Goal: Find specific page/section: Locate a particular part of the current website

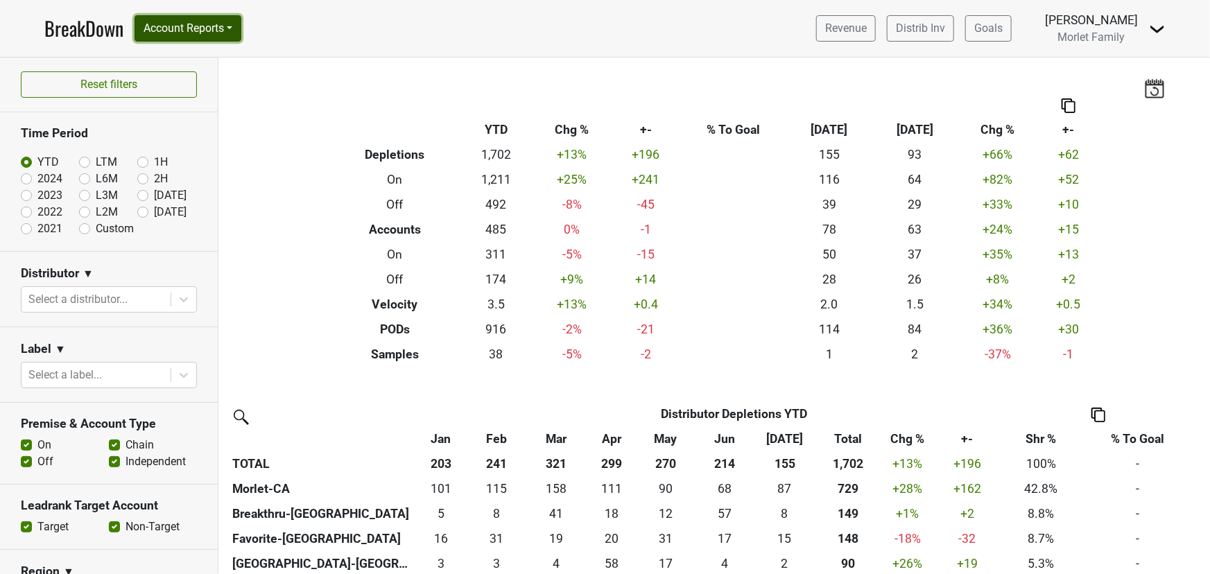
click at [193, 28] on button "Account Reports" at bounding box center [187, 28] width 107 height 26
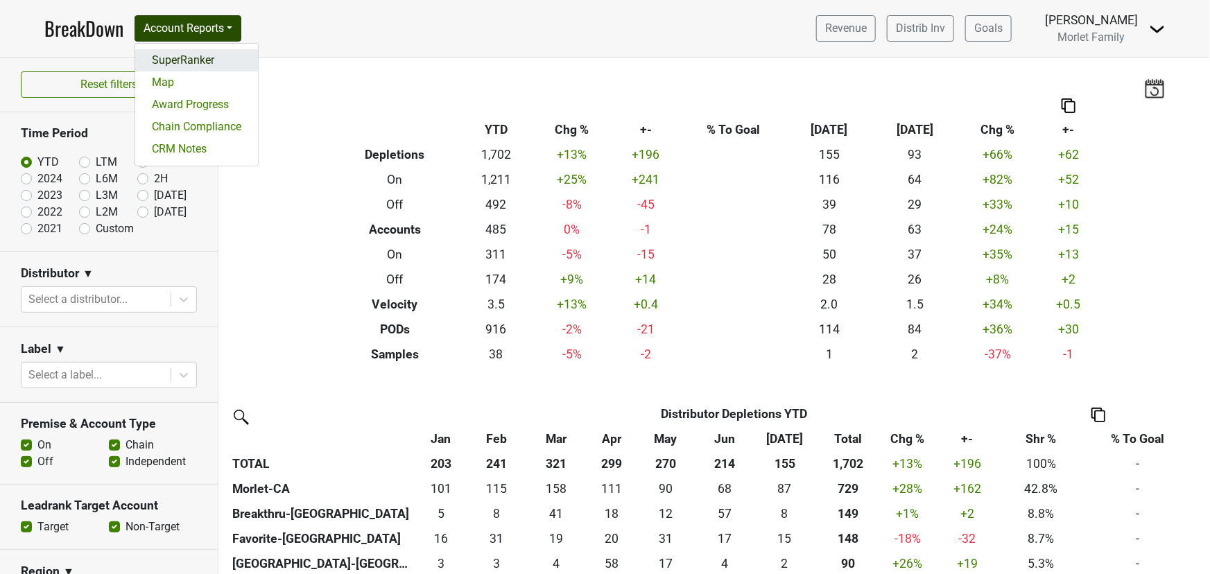
click at [188, 57] on link "SuperRanker" at bounding box center [196, 60] width 123 height 22
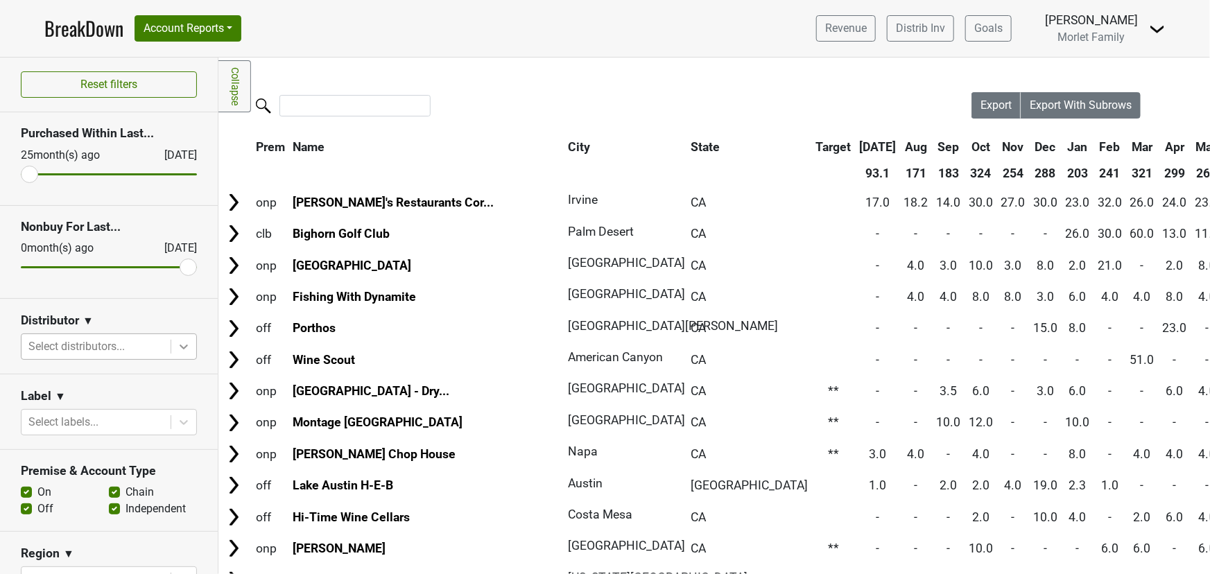
click at [177, 352] on icon at bounding box center [184, 347] width 14 height 14
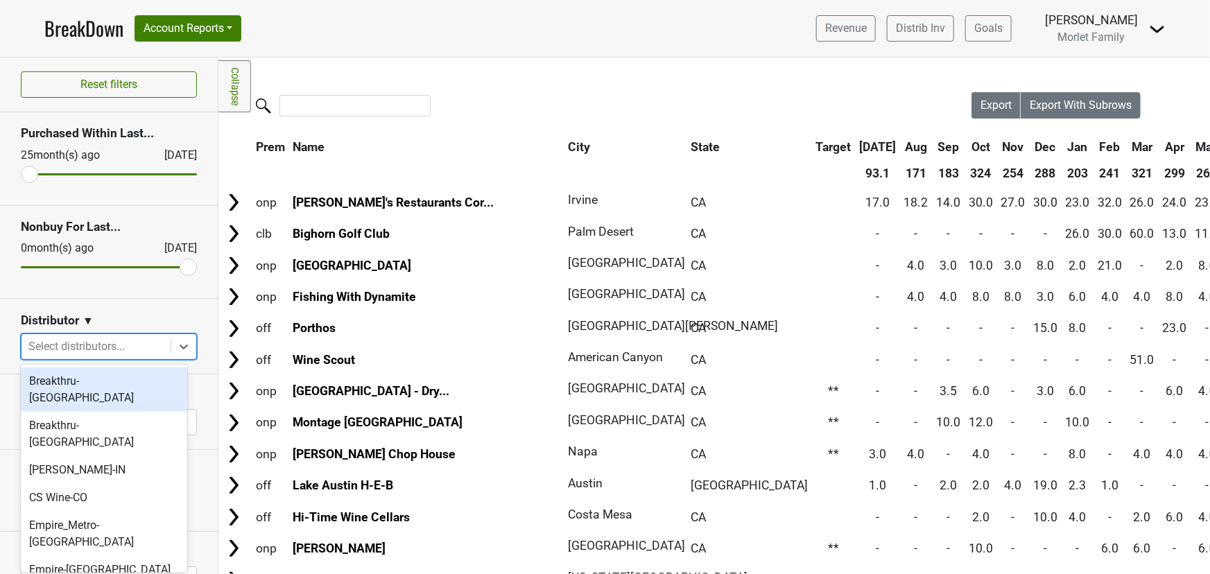
click at [110, 378] on div "Breakthru-FL" at bounding box center [104, 389] width 166 height 44
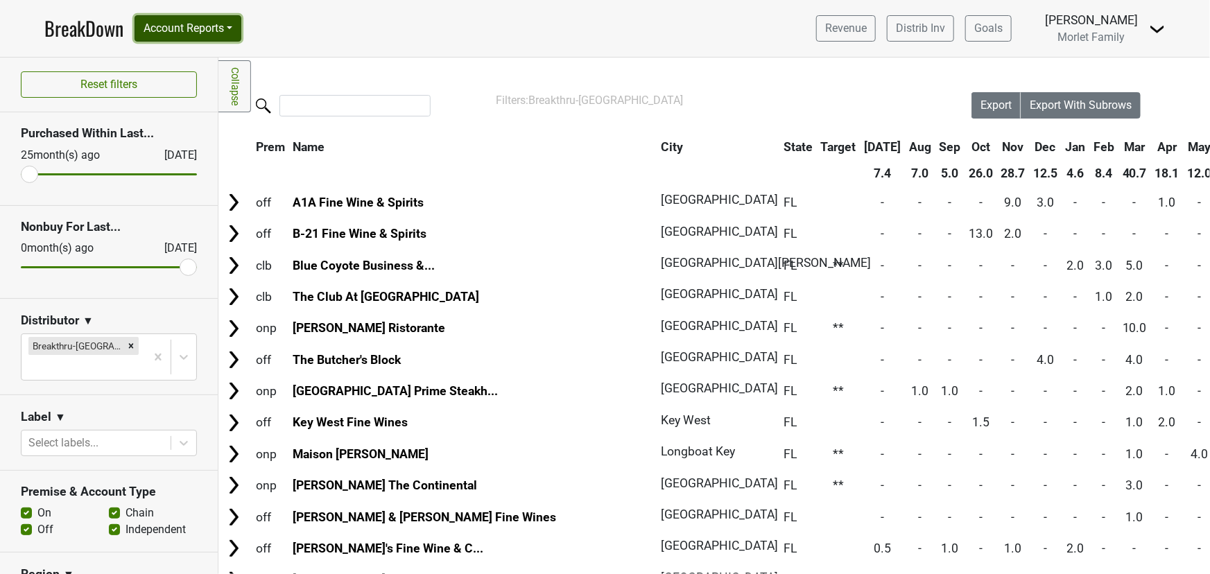
click at [212, 26] on button "Account Reports" at bounding box center [187, 28] width 107 height 26
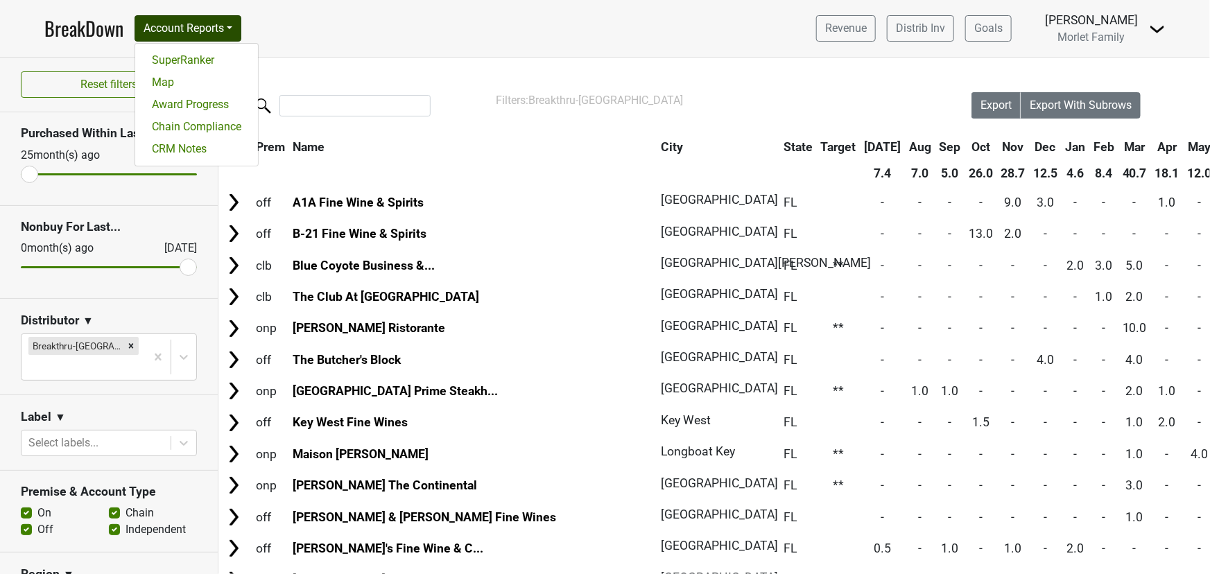
click at [82, 22] on link "BreakDown" at bounding box center [83, 28] width 79 height 29
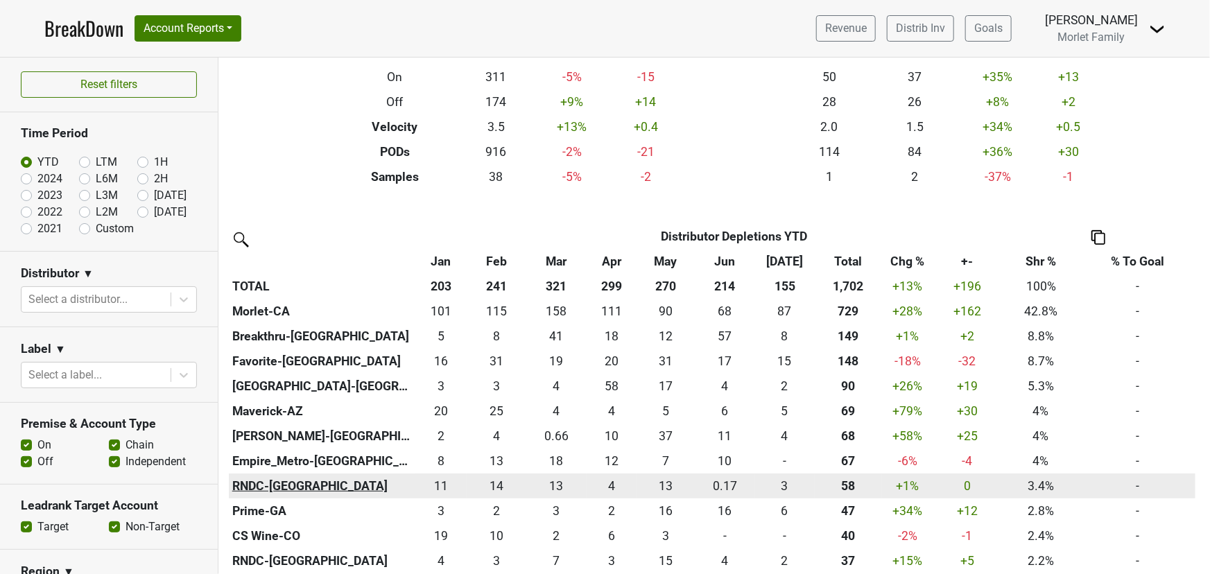
scroll to position [189, 0]
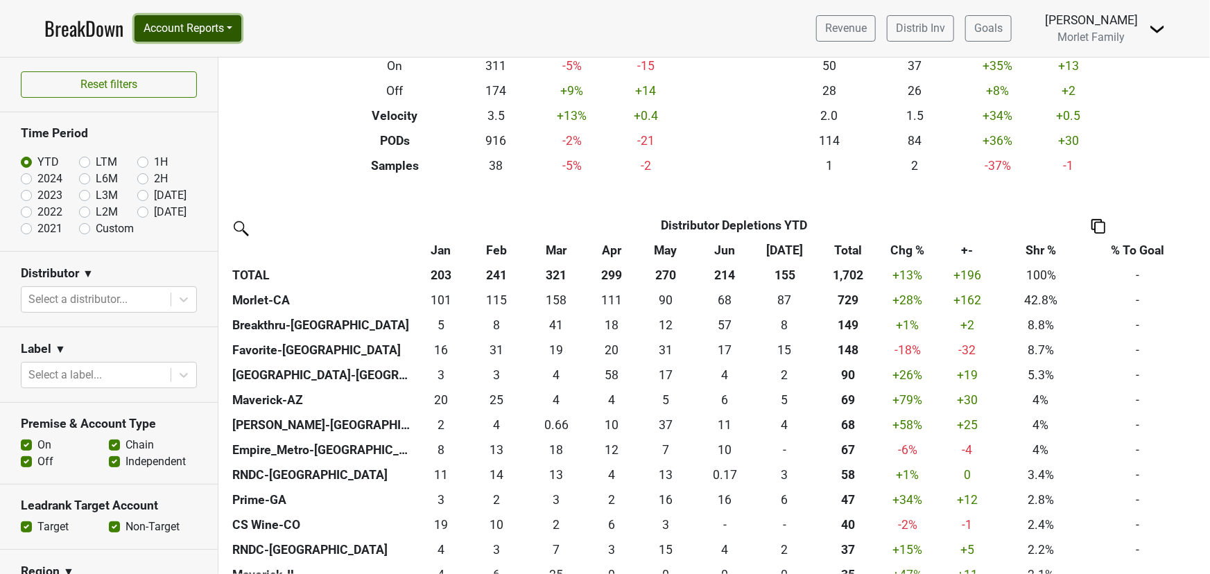
drag, startPoint x: 191, startPoint y: 18, endPoint x: 194, endPoint y: 27, distance: 9.7
click at [191, 19] on button "Account Reports" at bounding box center [187, 28] width 107 height 26
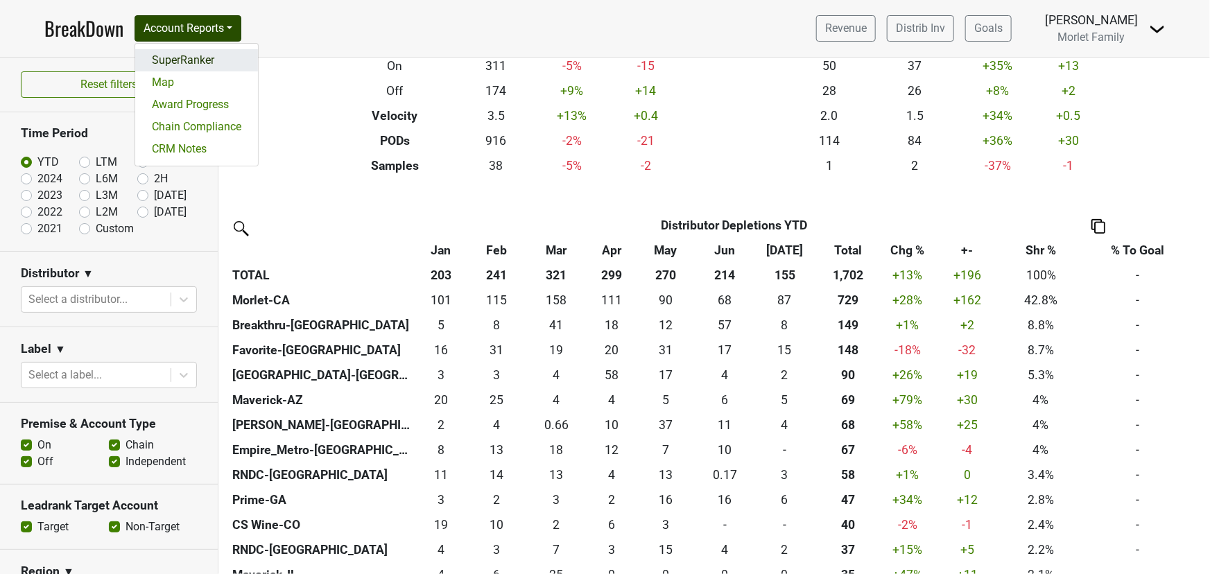
click at [193, 60] on link "SuperRanker" at bounding box center [196, 60] width 123 height 22
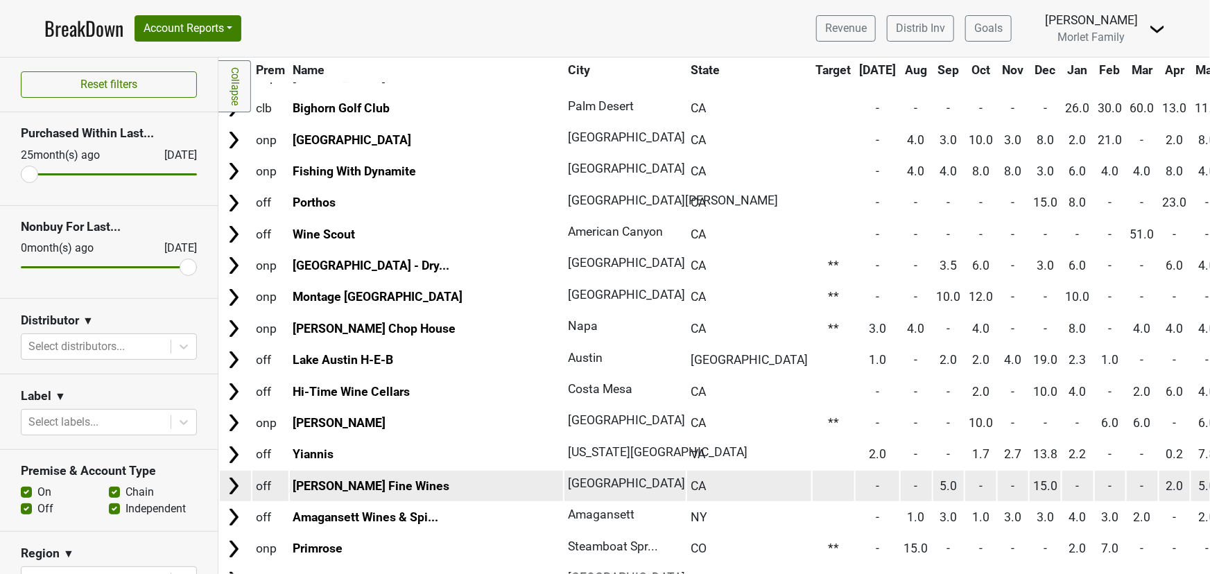
scroll to position [189, 0]
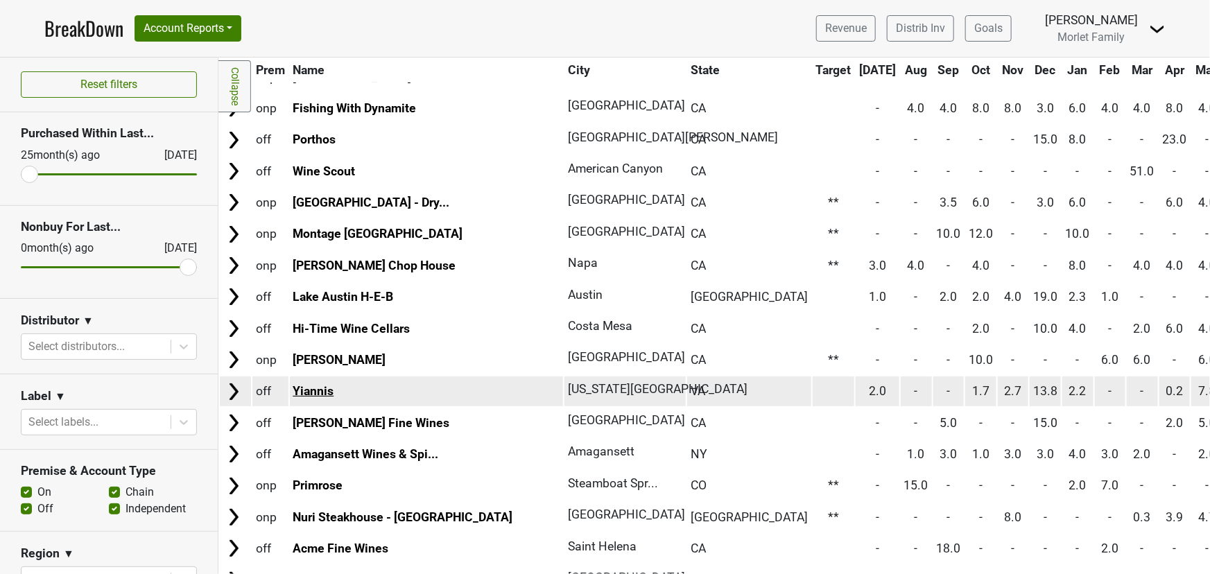
click at [325, 386] on link "Yiannis" at bounding box center [313, 391] width 41 height 14
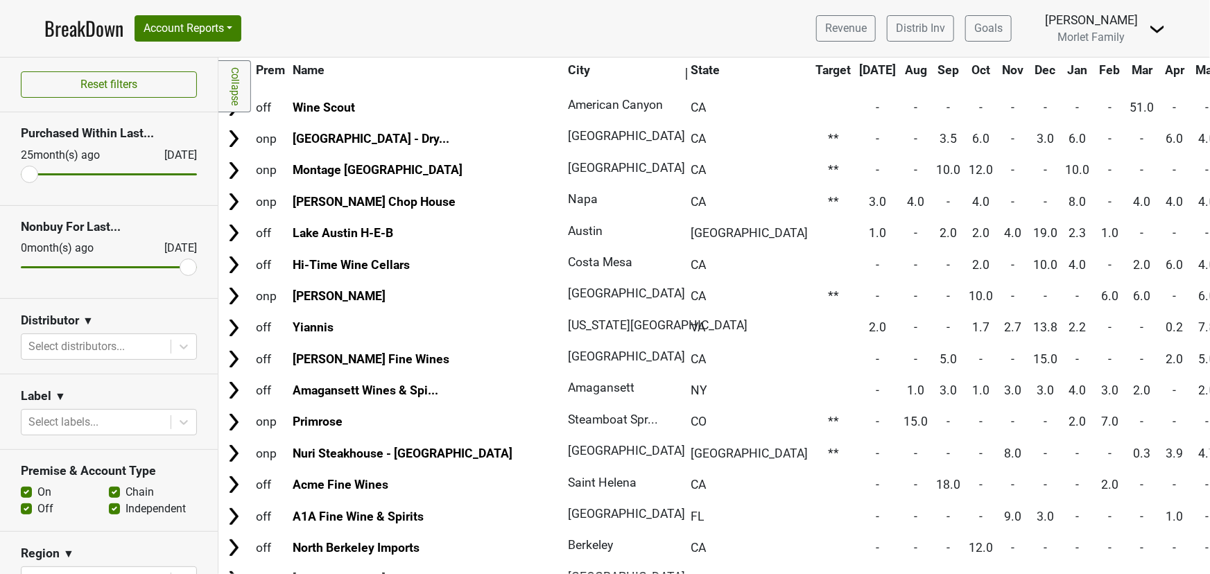
scroll to position [125, 0]
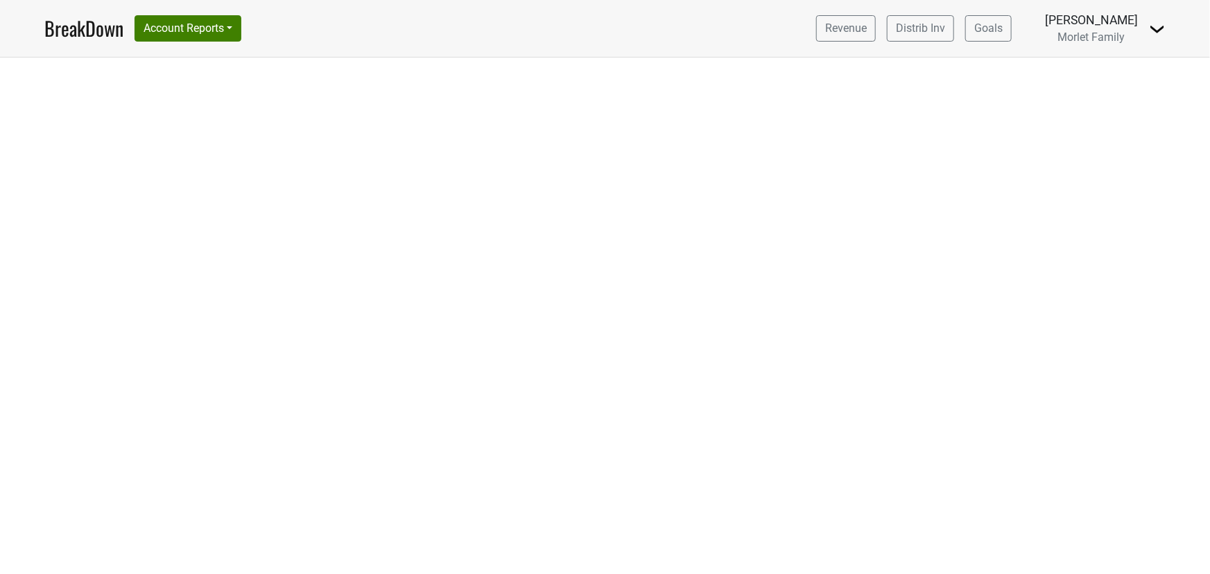
select select "CA"
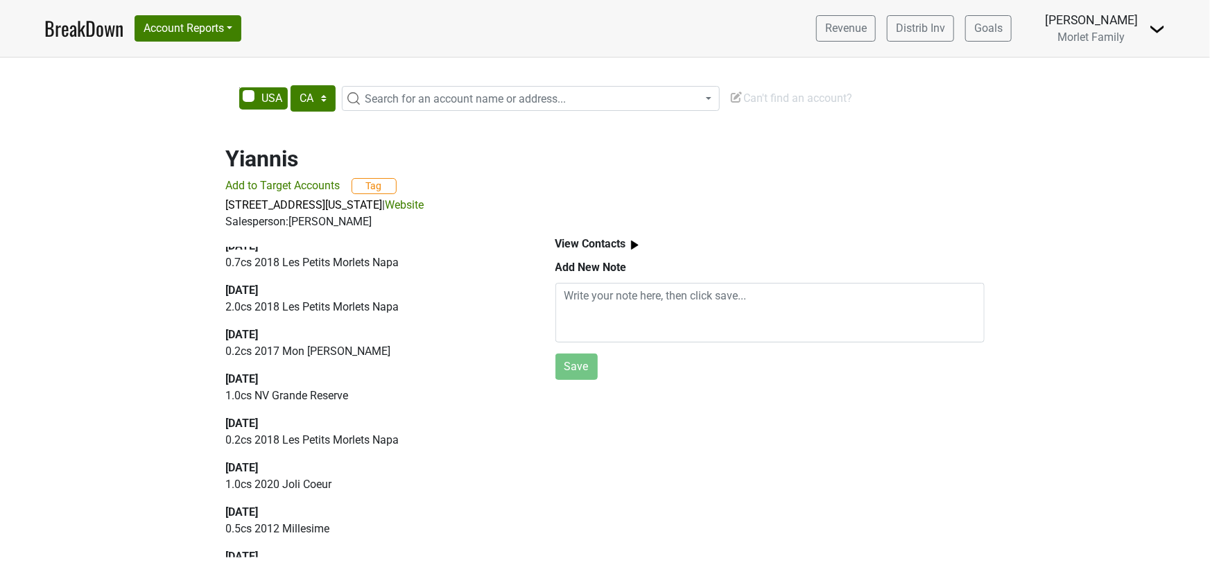
scroll to position [693, 0]
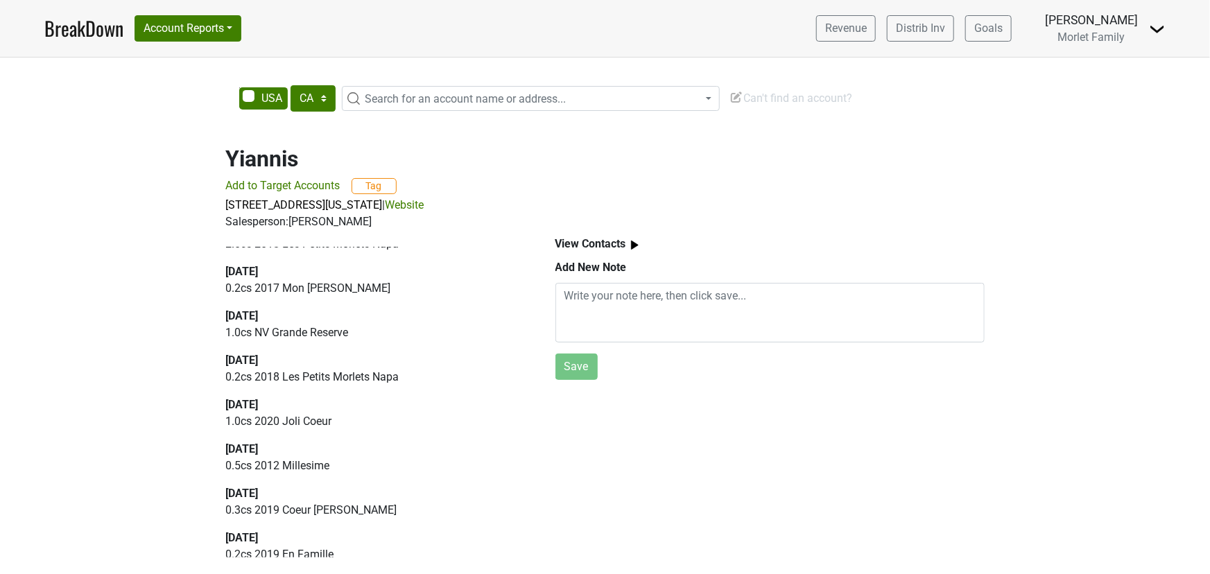
click at [424, 204] on link "Website" at bounding box center [404, 204] width 39 height 13
